Goal: Entertainment & Leisure: Consume media (video, audio)

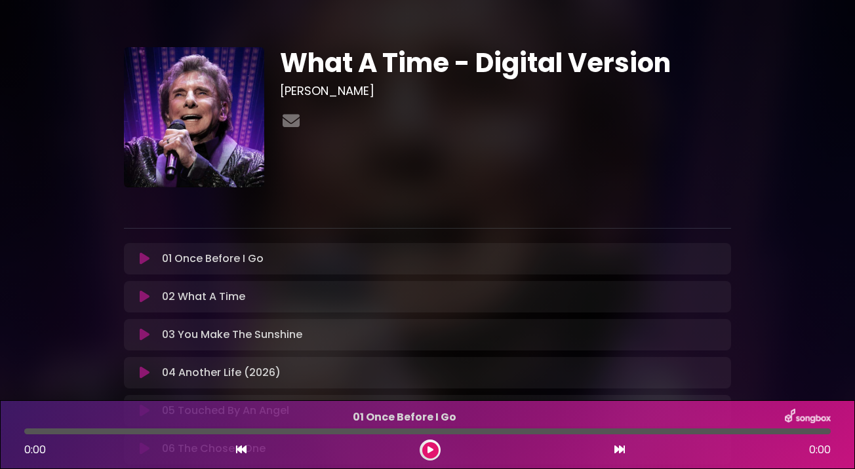
click at [140, 296] on icon at bounding box center [145, 296] width 10 height 13
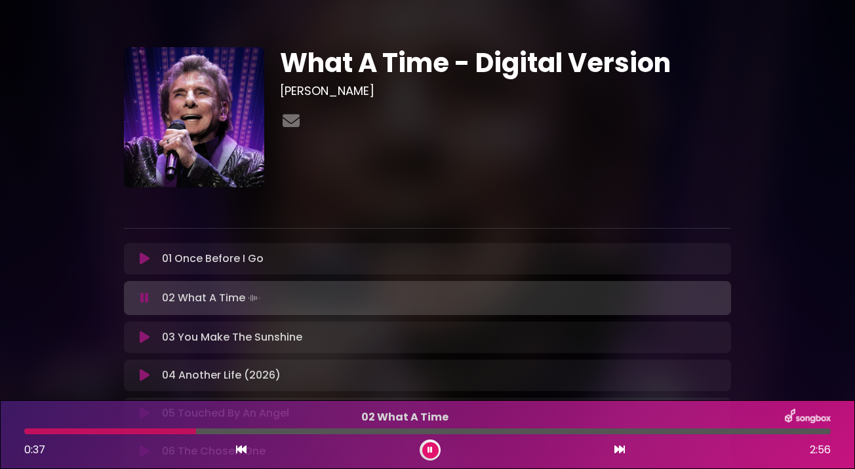
scroll to position [75, 0]
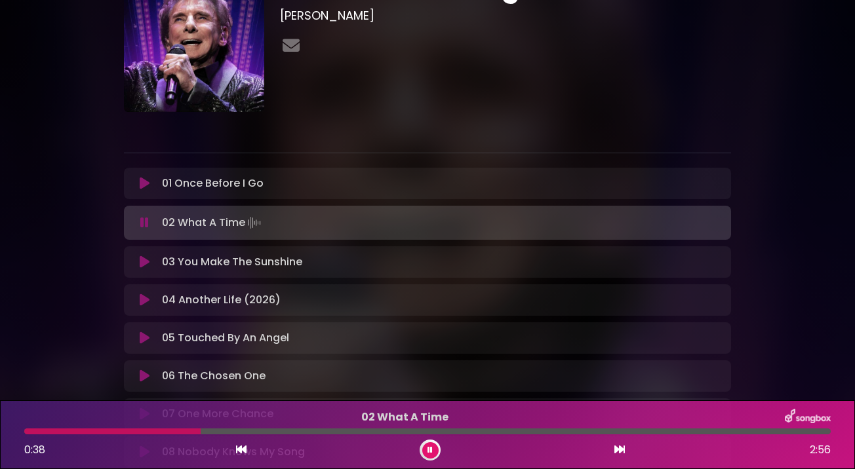
click at [146, 262] on icon at bounding box center [145, 262] width 10 height 13
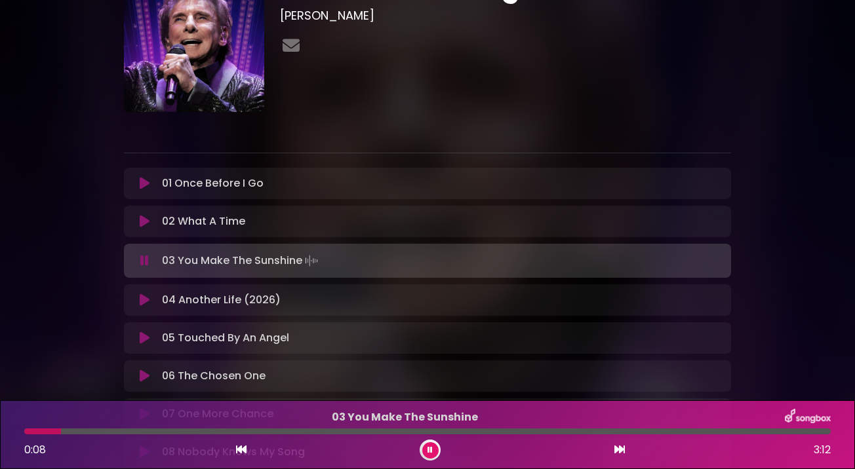
click at [433, 450] on button at bounding box center [430, 450] width 16 height 16
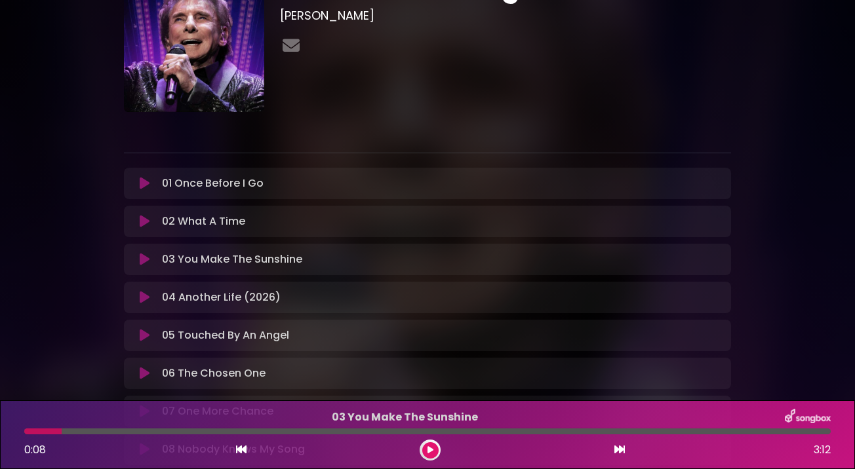
click at [437, 441] on div "0:08 3:12" at bounding box center [427, 450] width 822 height 21
click at [429, 445] on button at bounding box center [430, 450] width 16 height 16
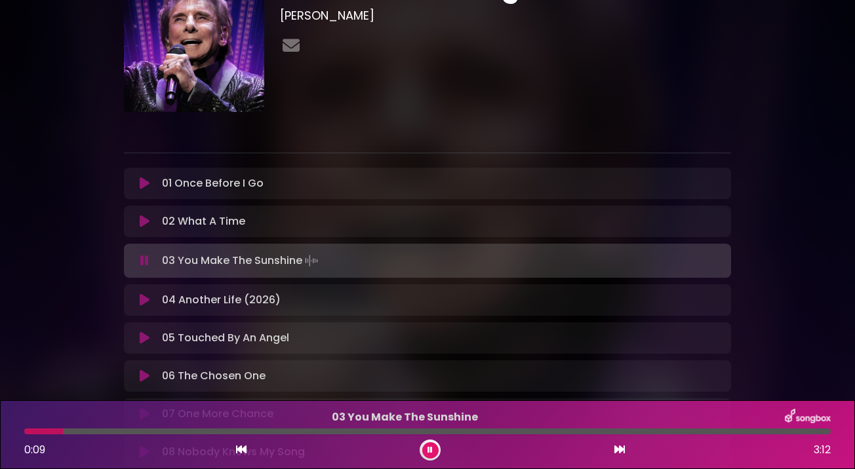
scroll to position [156, 0]
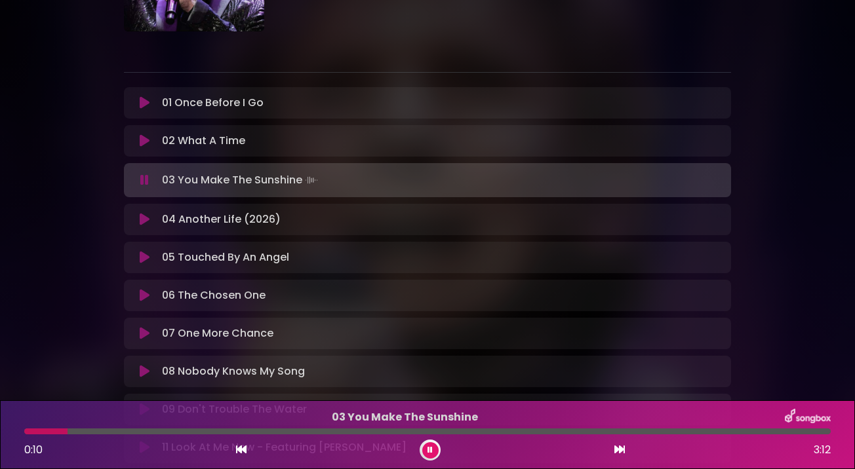
click at [147, 257] on icon at bounding box center [145, 257] width 10 height 13
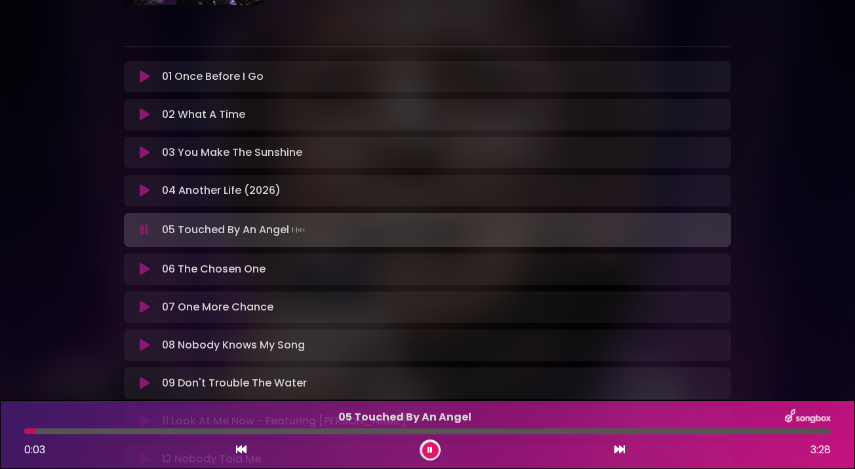
scroll to position [181, 0]
click at [303, 437] on div "05 Touched By An Angel 0:04 3:28" at bounding box center [427, 435] width 822 height 52
click at [300, 433] on div at bounding box center [427, 432] width 806 height 6
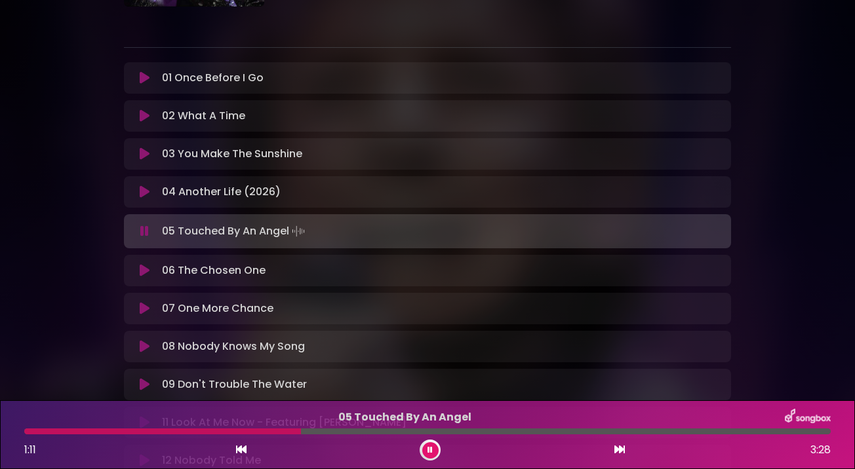
scroll to position [344, 0]
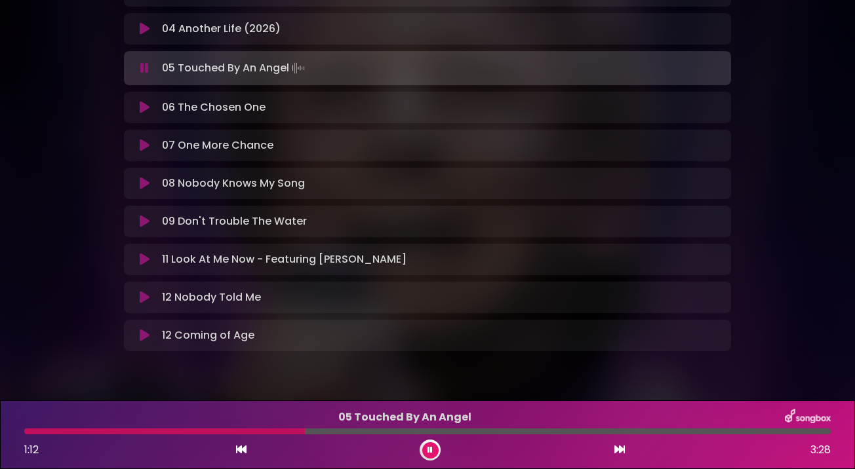
click at [141, 262] on icon at bounding box center [145, 259] width 10 height 13
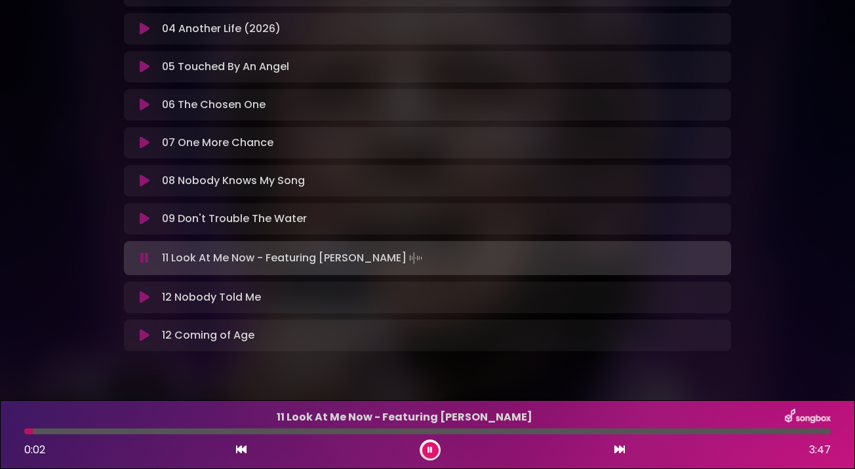
click at [206, 429] on div at bounding box center [427, 432] width 806 height 6
click at [142, 297] on icon at bounding box center [145, 297] width 10 height 13
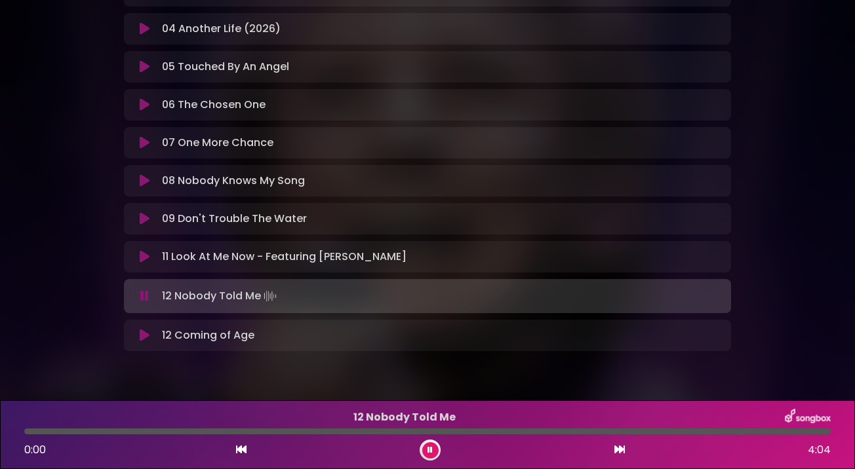
click at [143, 332] on icon at bounding box center [145, 335] width 10 height 13
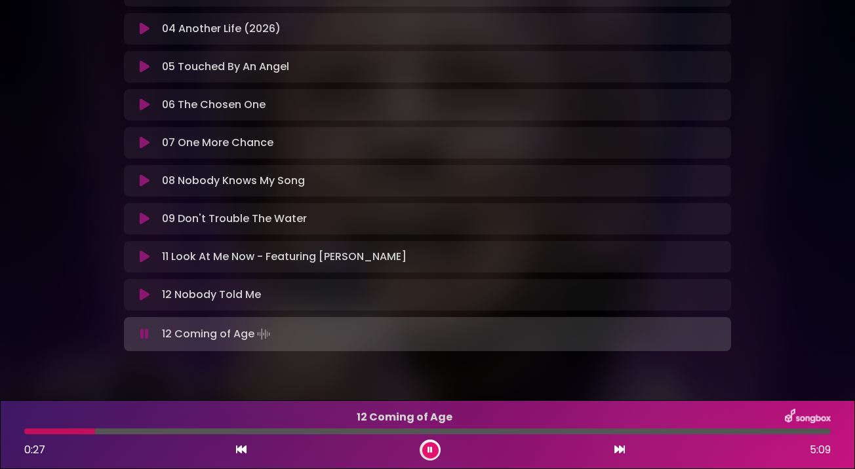
click at [312, 429] on div at bounding box center [427, 432] width 806 height 6
click at [559, 434] on div at bounding box center [427, 432] width 806 height 6
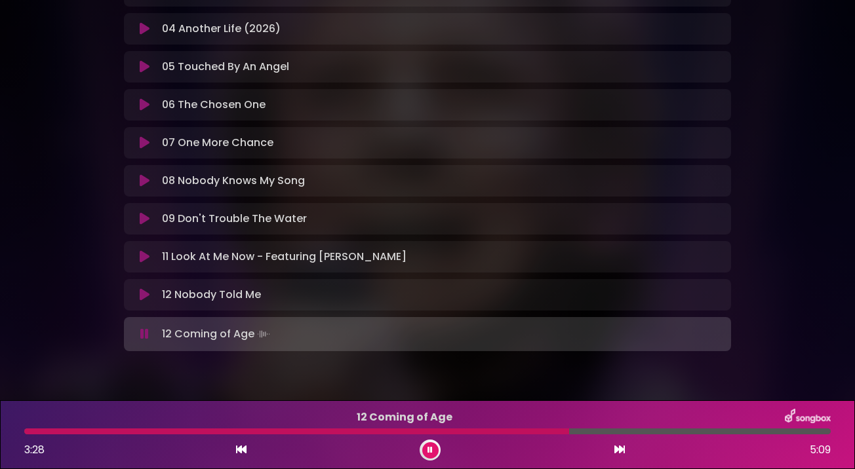
click at [141, 218] on icon at bounding box center [145, 218] width 10 height 13
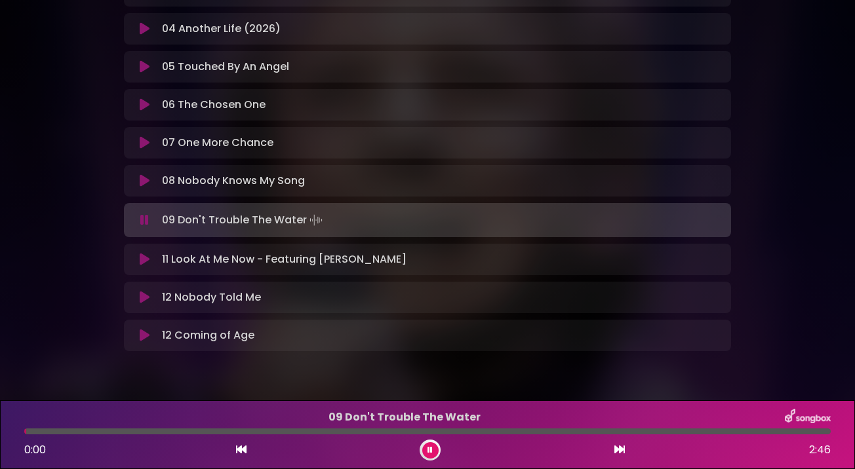
click at [458, 425] on p "09 Don't Trouble The Water" at bounding box center [404, 418] width 760 height 16
click at [461, 435] on div "09 Don't Trouble The Water 0:00 2:46" at bounding box center [427, 435] width 822 height 52
click at [460, 430] on div at bounding box center [427, 432] width 806 height 6
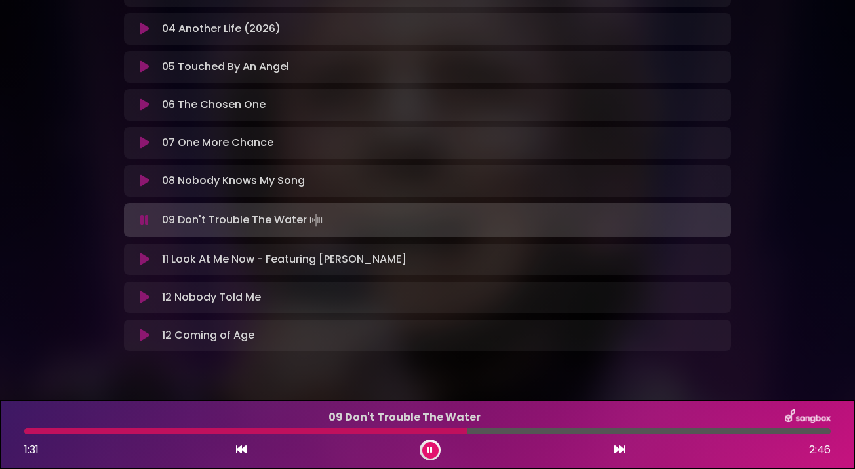
click at [431, 454] on icon at bounding box center [429, 450] width 5 height 8
